Goal: Task Accomplishment & Management: Manage account settings

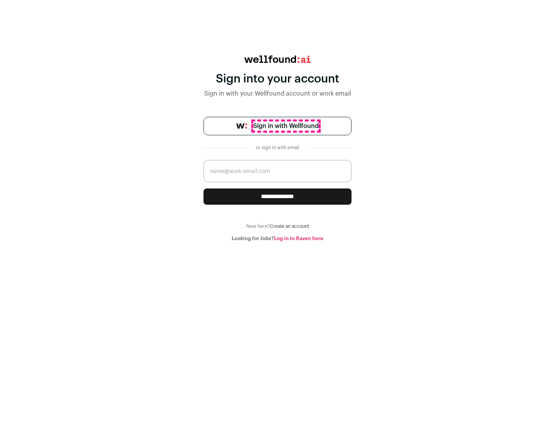
click at [286, 126] on span "Sign in with Wellfound" at bounding box center [286, 125] width 66 height 9
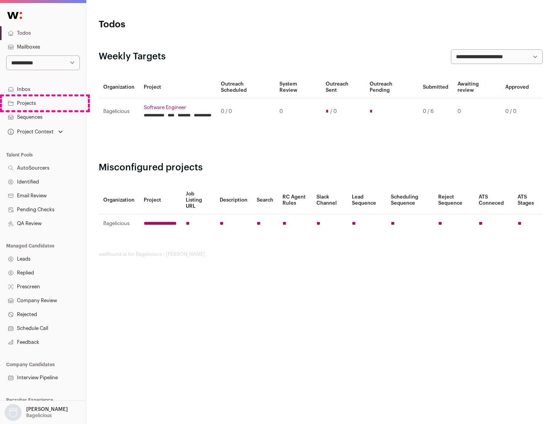
click at [43, 103] on link "Projects" at bounding box center [43, 103] width 86 height 14
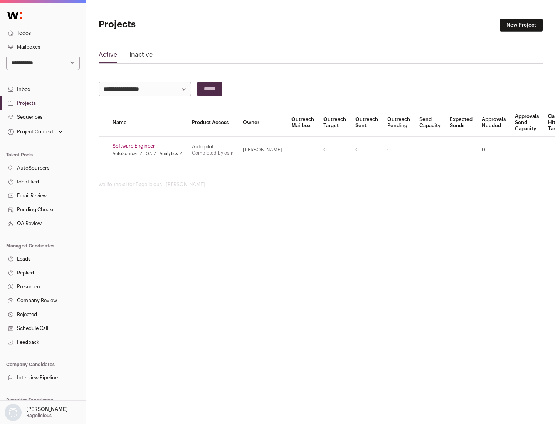
click at [150, 146] on link "Software Engineer" at bounding box center [148, 146] width 70 height 6
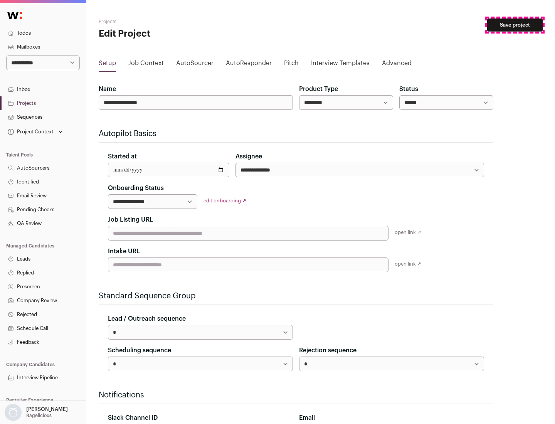
click at [515, 25] on button "Save project" at bounding box center [514, 24] width 55 height 13
